Goal: Information Seeking & Learning: Learn about a topic

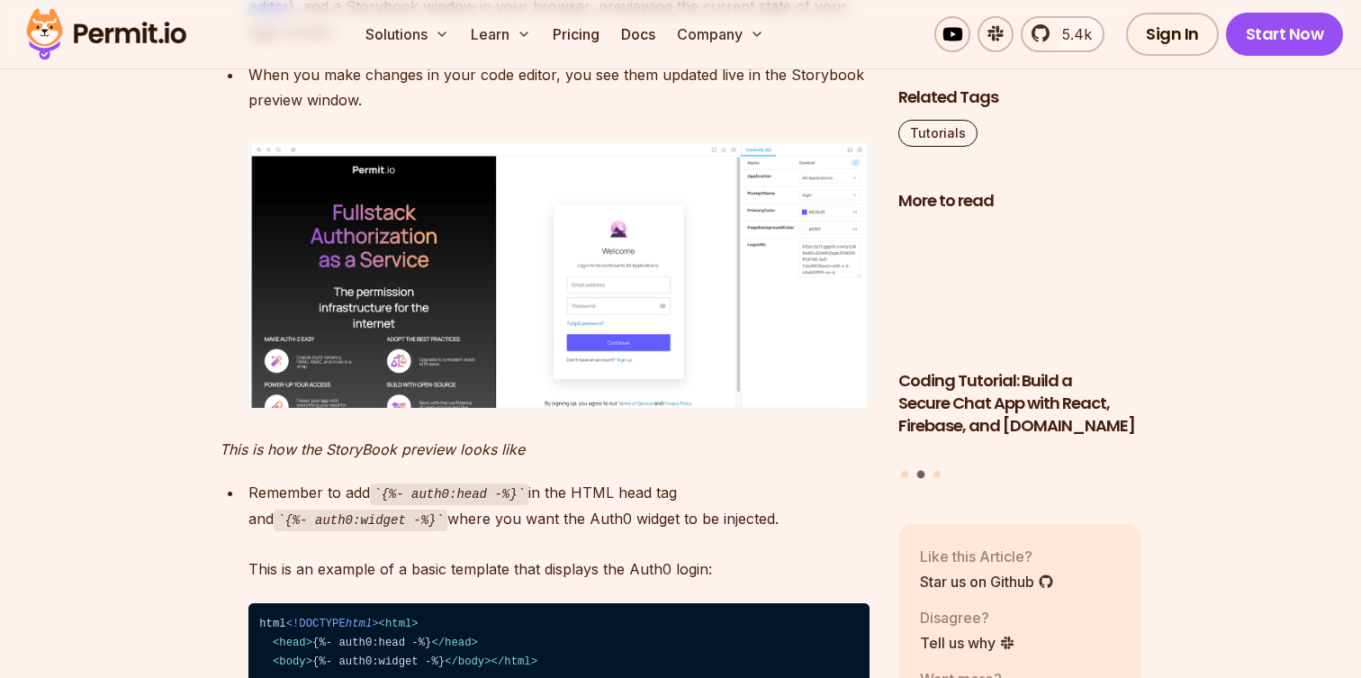
scroll to position [5420, 0]
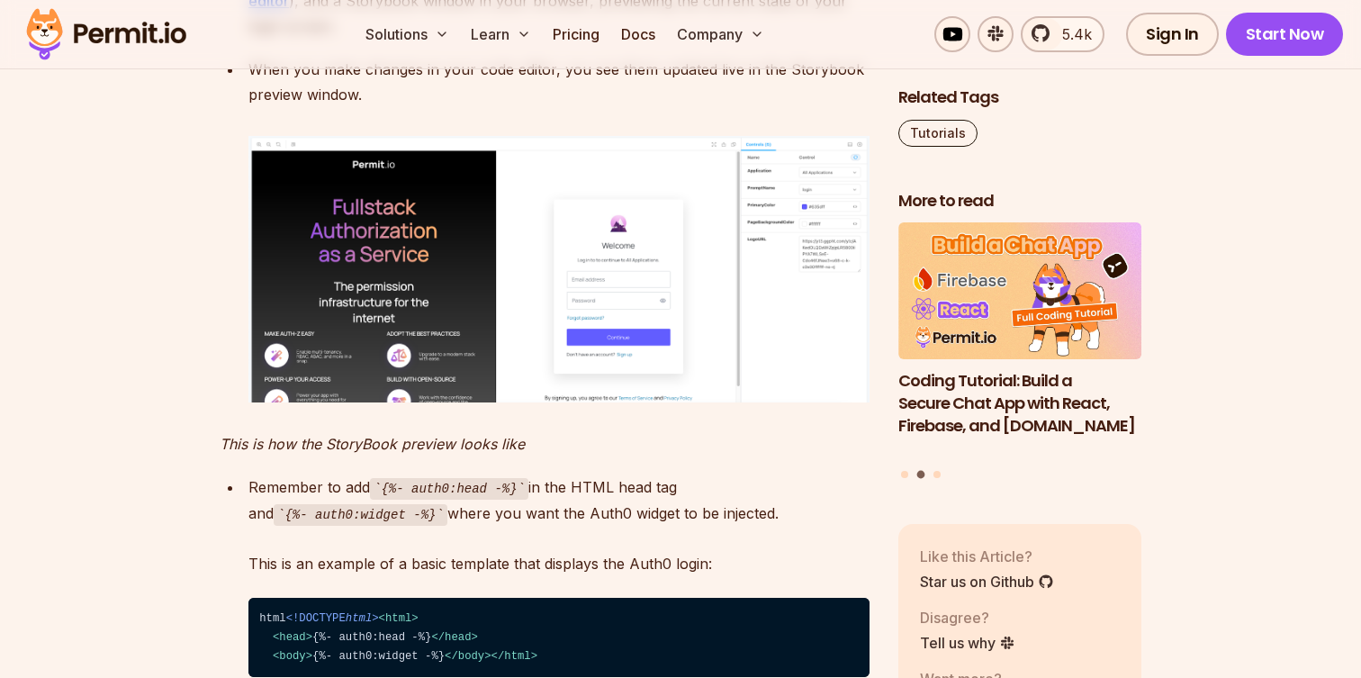
click at [781, 317] on img at bounding box center [558, 269] width 621 height 267
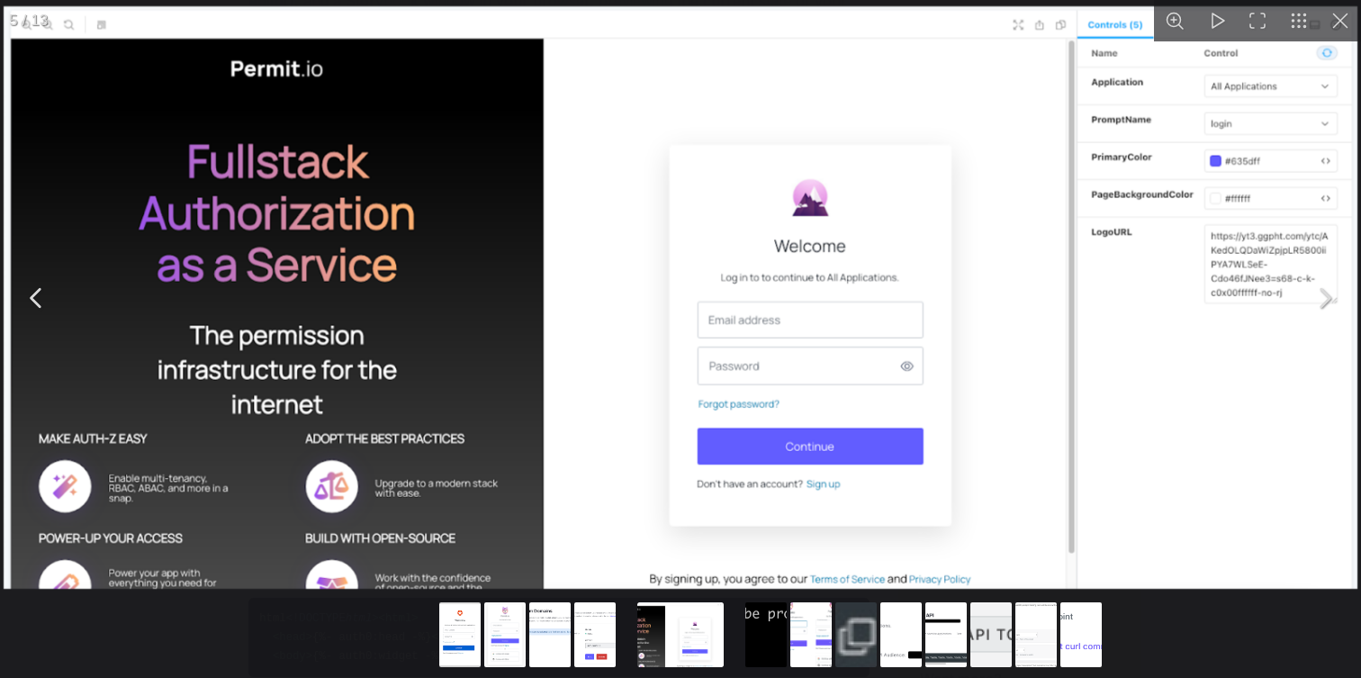
click at [1332, 286] on button "You can close this modal content with the ESC key" at bounding box center [1324, 297] width 45 height 45
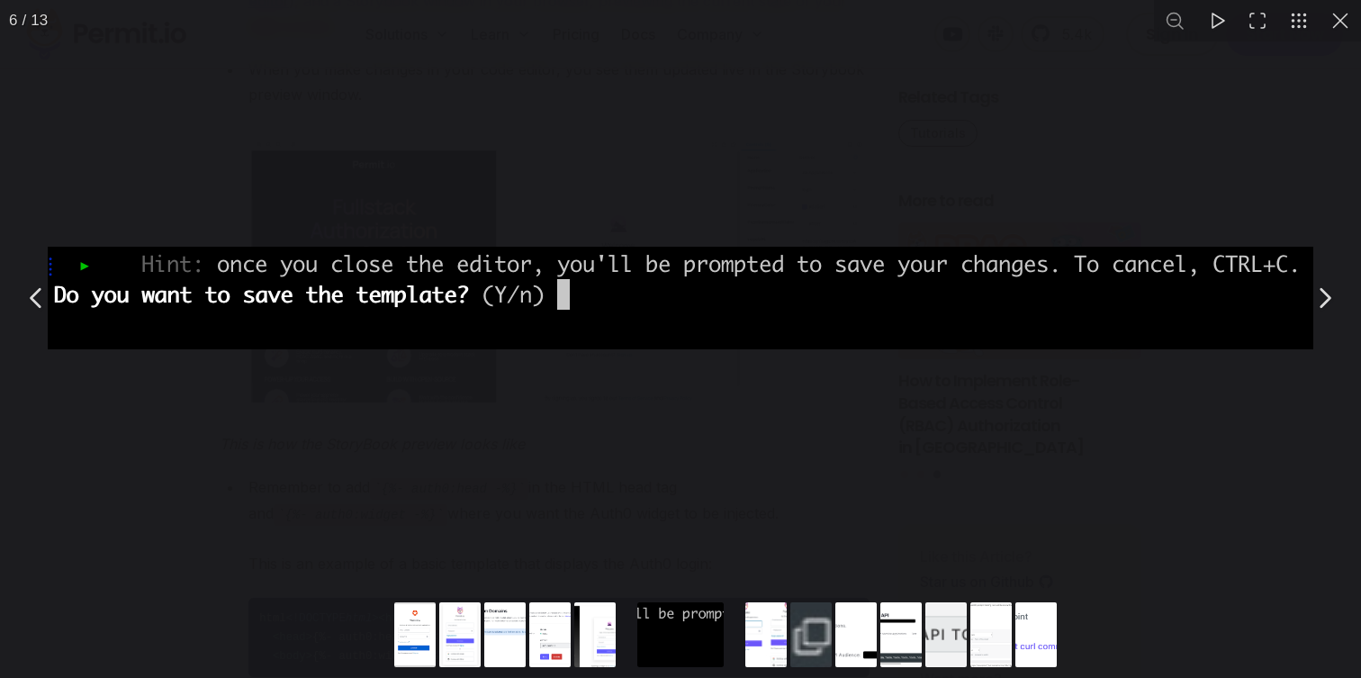
click at [1332, 286] on button "You can close this modal content with the ESC key" at bounding box center [1324, 297] width 45 height 45
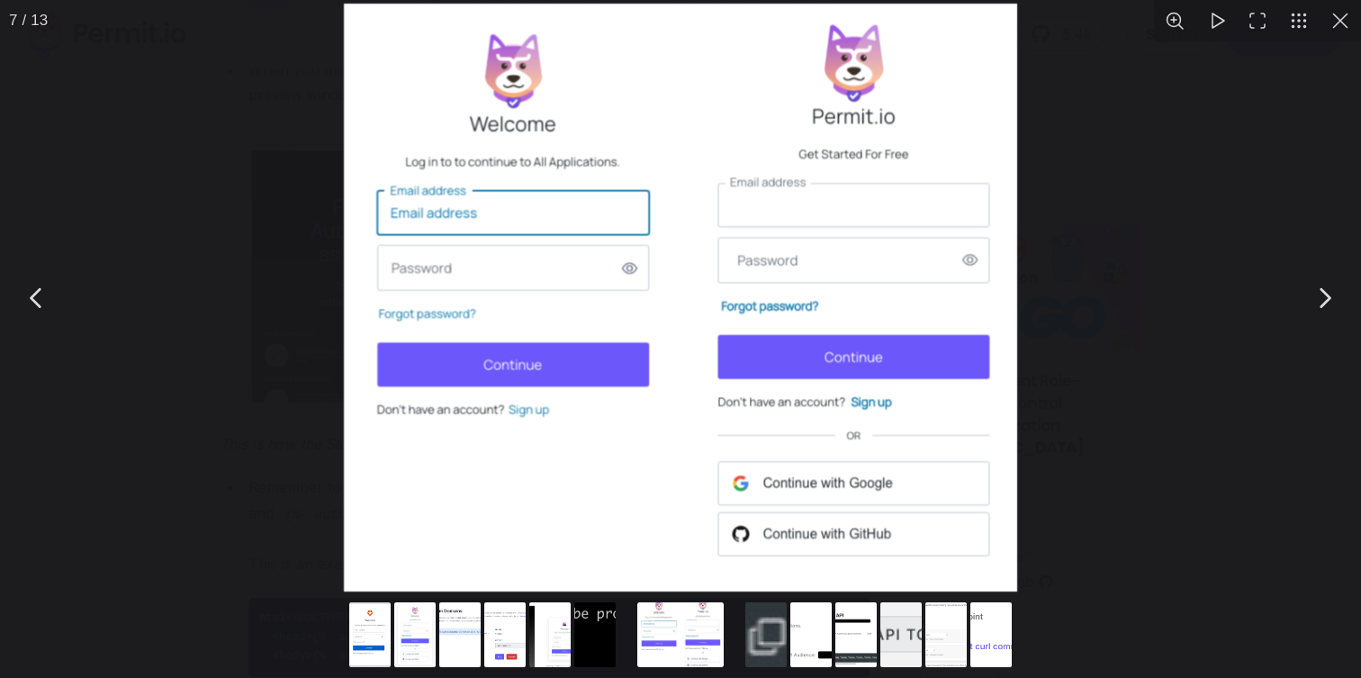
click at [1332, 286] on button "You can close this modal content with the ESC key" at bounding box center [1324, 297] width 45 height 45
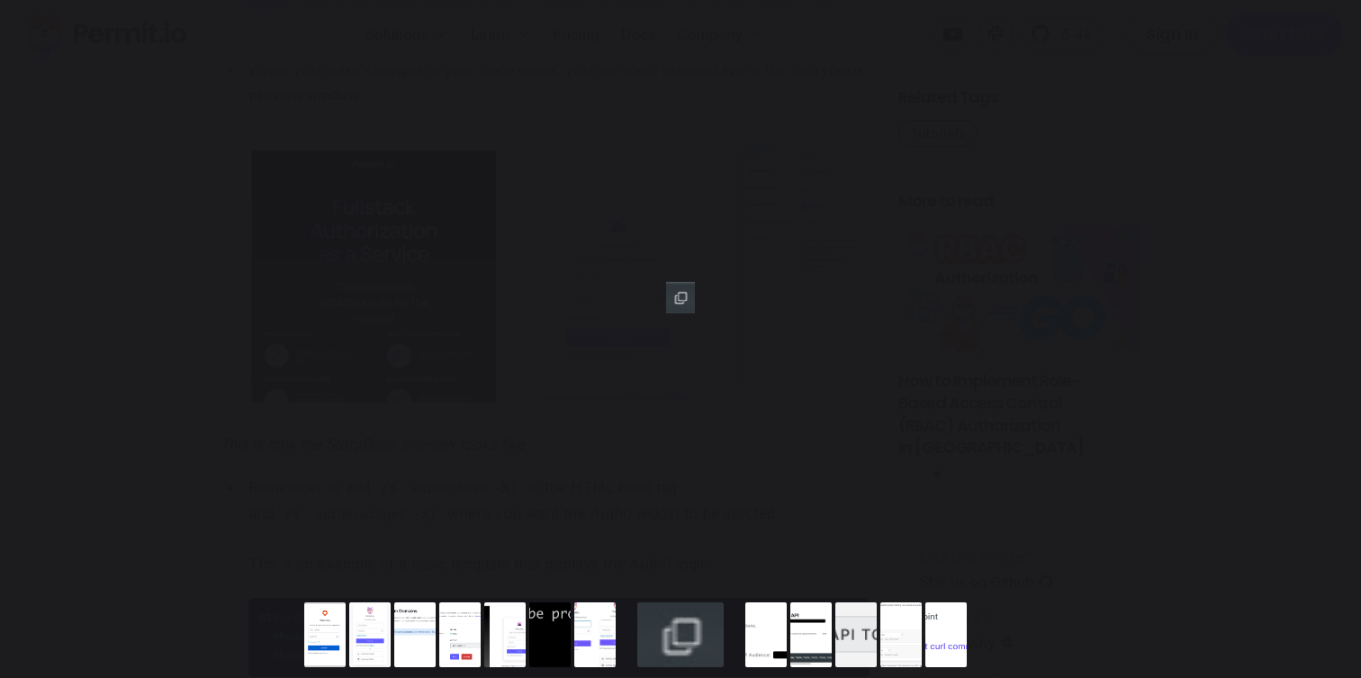
click at [1332, 286] on button "You can close this modal content with the ESC key" at bounding box center [1324, 297] width 45 height 45
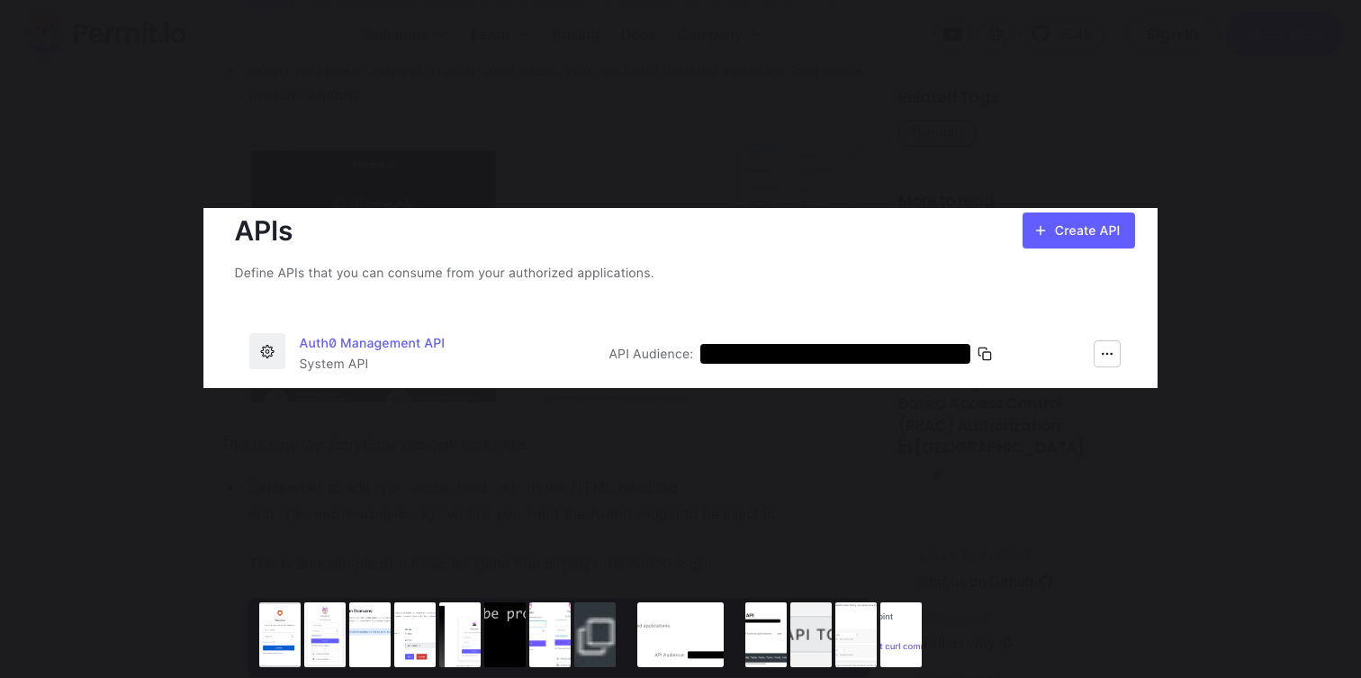
click at [1332, 286] on button "You can close this modal content with the ESC key" at bounding box center [1324, 297] width 45 height 45
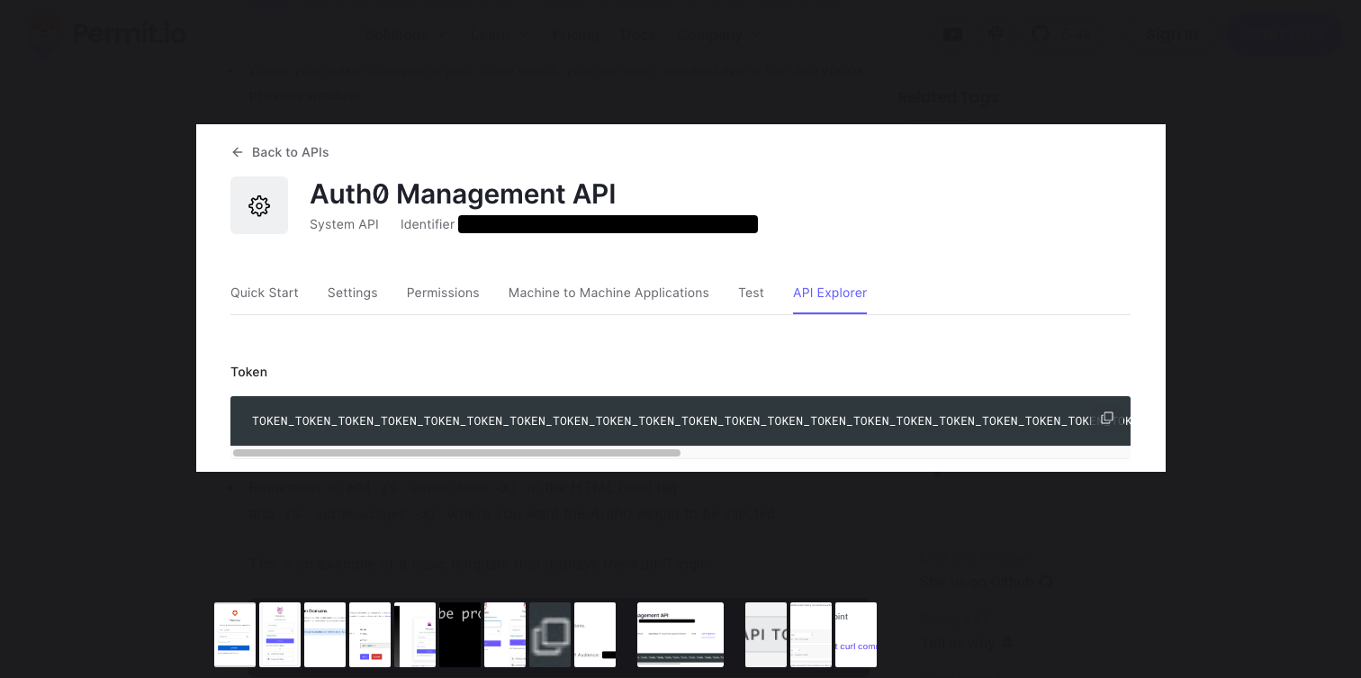
click at [1332, 286] on button "You can close this modal content with the ESC key" at bounding box center [1324, 297] width 45 height 45
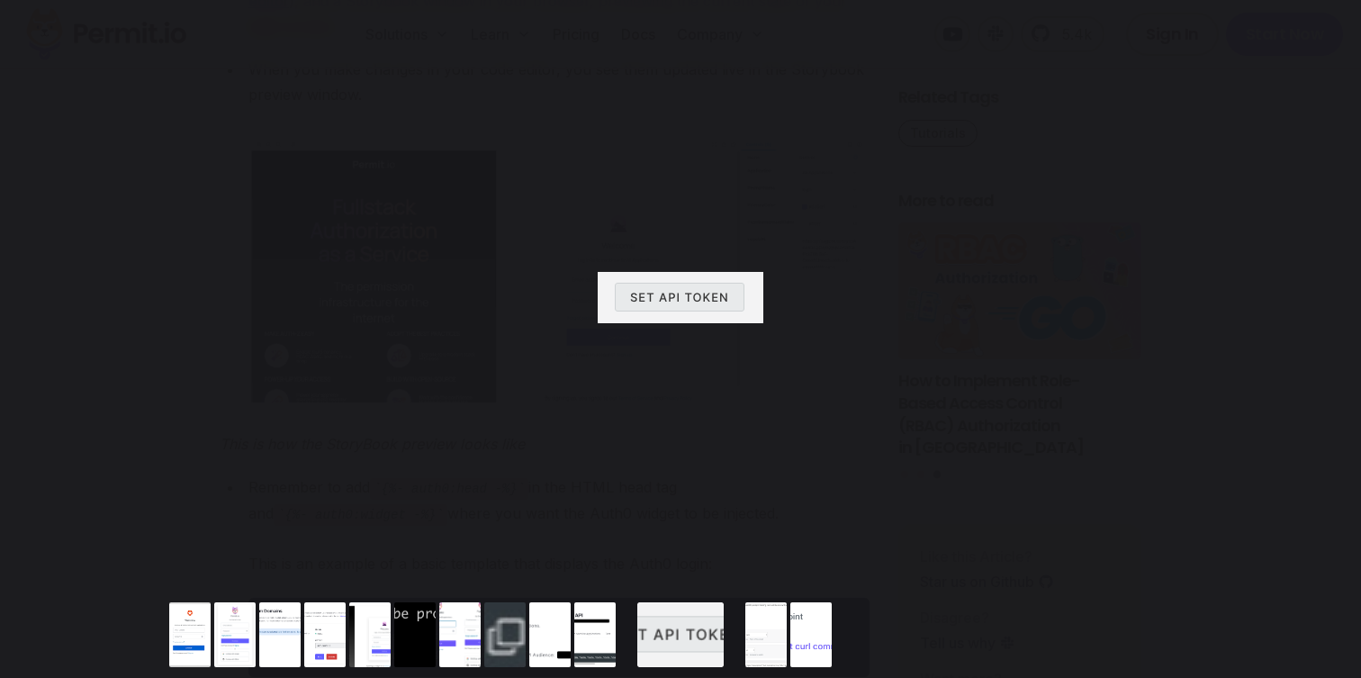
click at [1332, 286] on button "You can close this modal content with the ESC key" at bounding box center [1324, 297] width 45 height 45
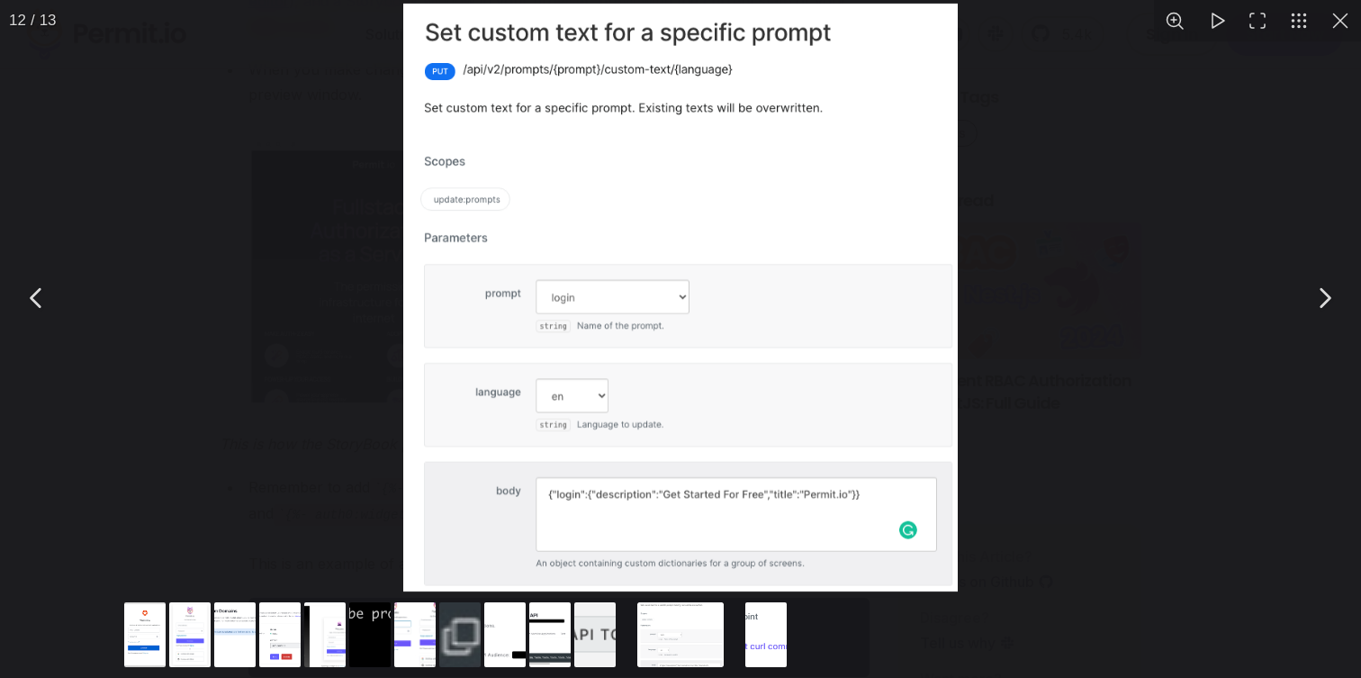
click at [1336, 24] on button "You can close this modal content with the ESC key" at bounding box center [1340, 20] width 41 height 41
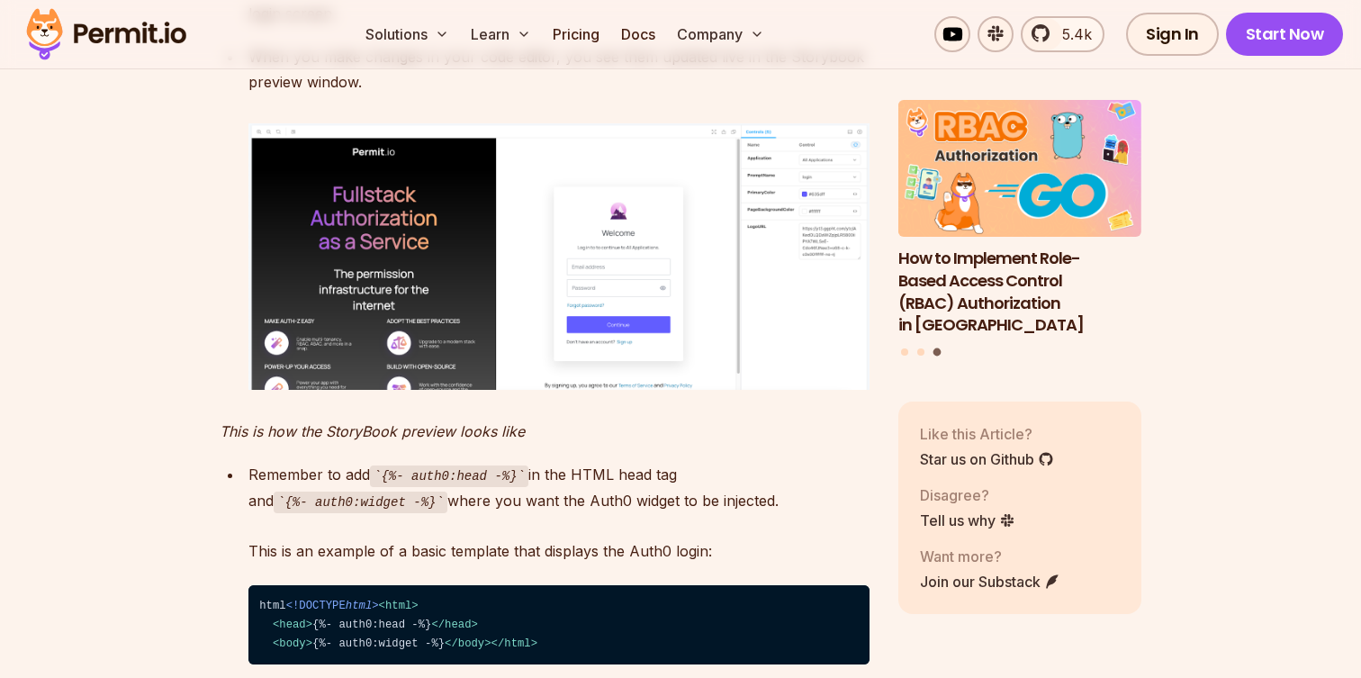
scroll to position [5420, 0]
